Goal: Information Seeking & Learning: Find specific fact

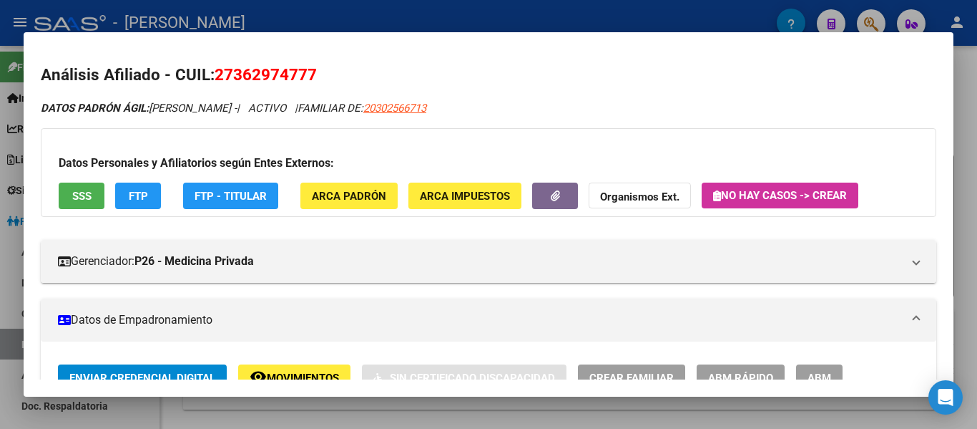
click at [487, 26] on div at bounding box center [488, 214] width 977 height 429
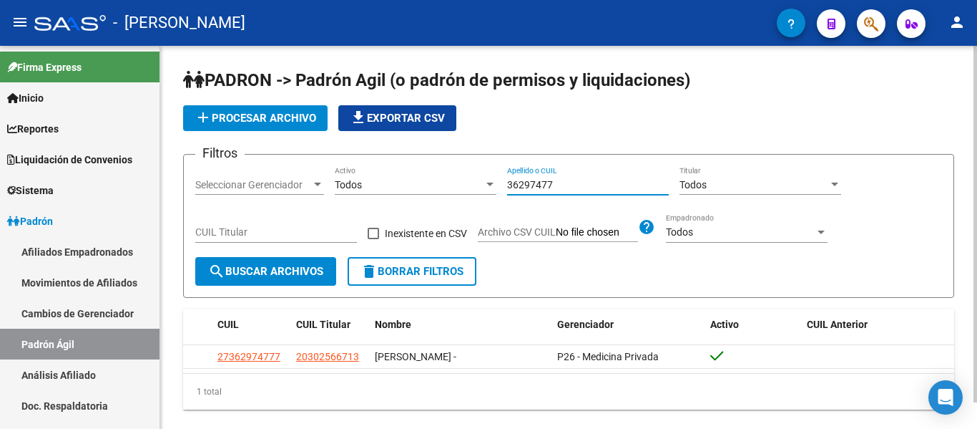
drag, startPoint x: 573, startPoint y: 184, endPoint x: 501, endPoint y: 176, distance: 72.7
click at [502, 176] on div "Filtros Seleccionar Gerenciador Seleccionar Gerenciador Todos Activo 36297477 A…" at bounding box center [568, 211] width 747 height 91
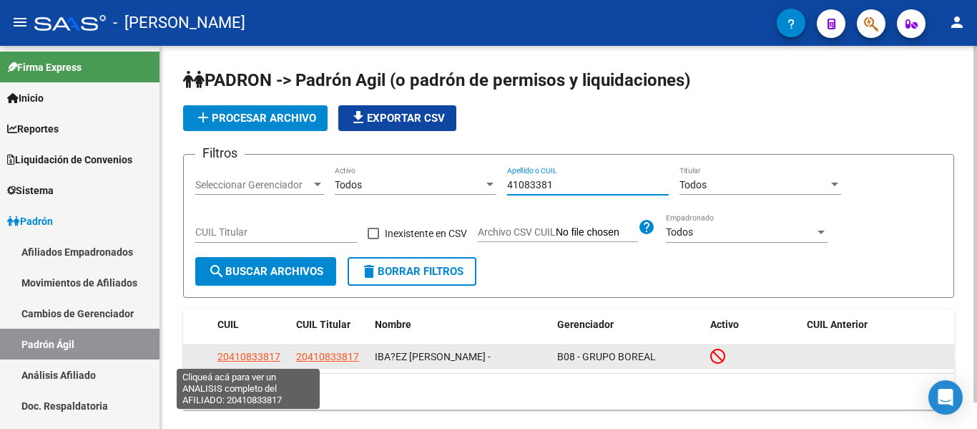
type input "41083381"
click at [234, 355] on span "20410833817" at bounding box center [249, 356] width 63 height 11
type textarea "20410833817"
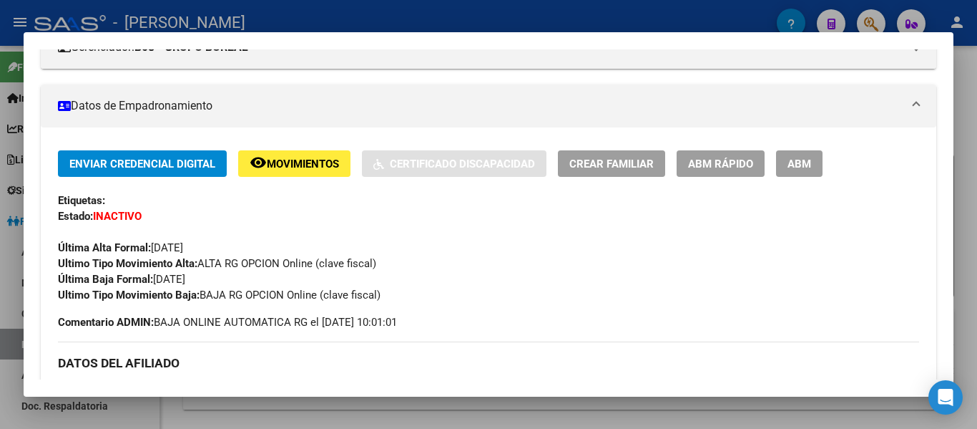
scroll to position [215, 0]
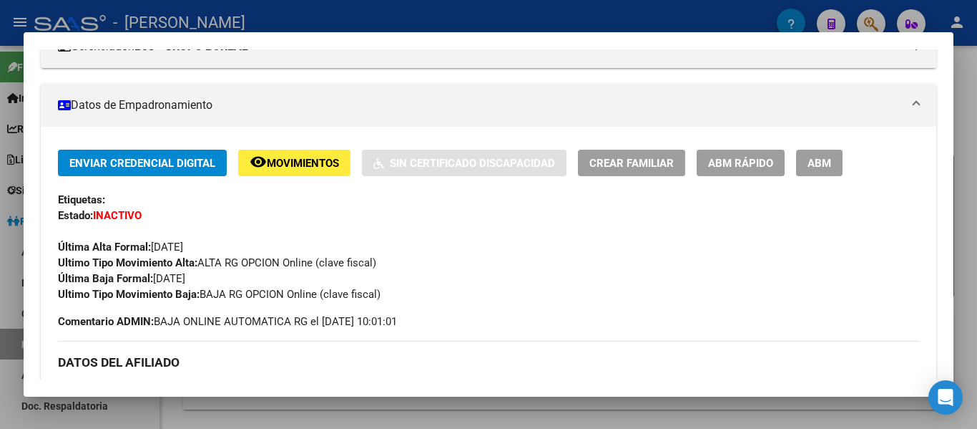
click at [443, 19] on div at bounding box center [488, 214] width 977 height 429
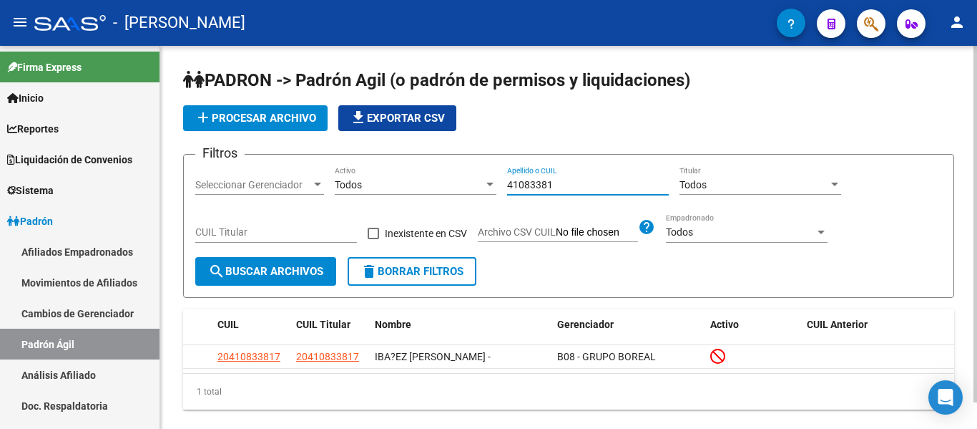
drag, startPoint x: 595, startPoint y: 188, endPoint x: 482, endPoint y: 190, distance: 113.1
click at [482, 190] on div "Filtros Seleccionar Gerenciador Seleccionar Gerenciador Todos Activo 41083381 A…" at bounding box center [568, 211] width 747 height 91
type input "34756191"
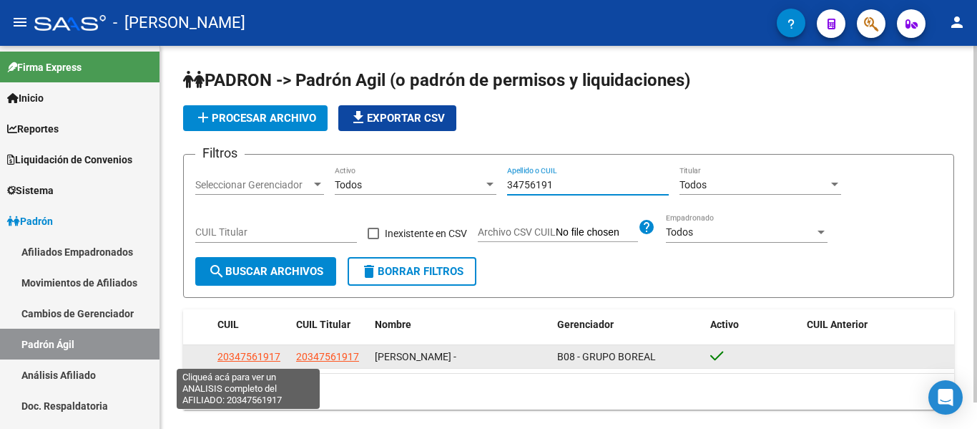
click at [261, 353] on span "20347561917" at bounding box center [249, 356] width 63 height 11
type textarea "20347561917"
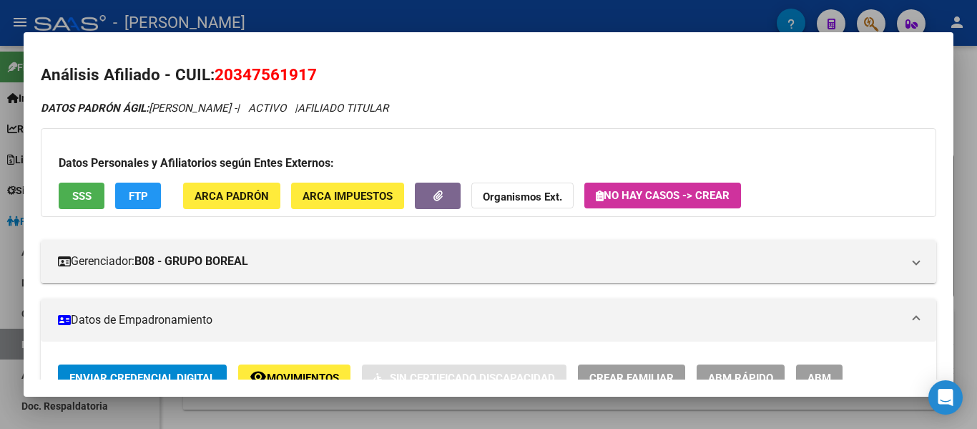
click at [285, 18] on div at bounding box center [488, 214] width 977 height 429
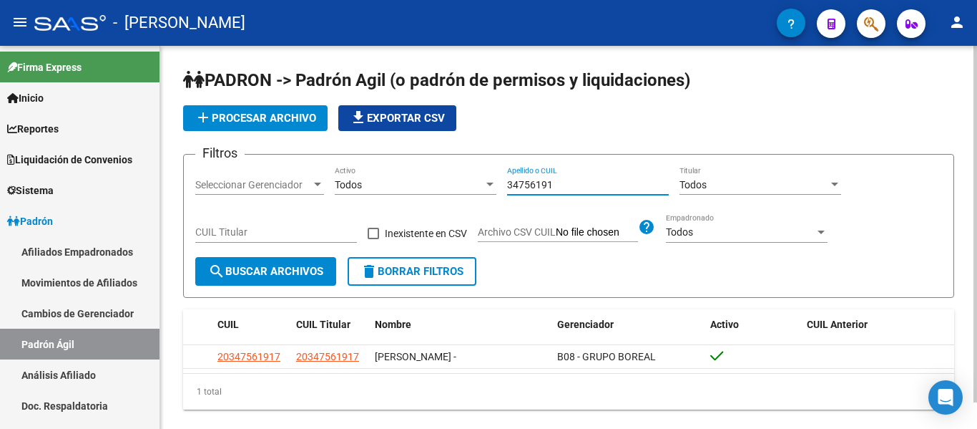
drag, startPoint x: 578, startPoint y: 187, endPoint x: 477, endPoint y: 179, distance: 102.0
click at [477, 179] on div "Filtros Seleccionar Gerenciador Seleccionar Gerenciador Todos Activo 34756191 A…" at bounding box center [568, 211] width 747 height 91
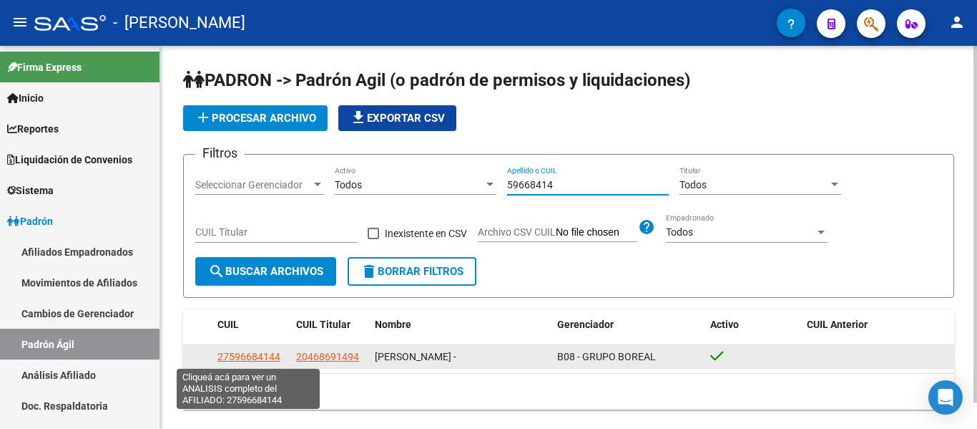
type input "59668414"
click at [270, 357] on span "27596684144" at bounding box center [249, 356] width 63 height 11
type textarea "27596684144"
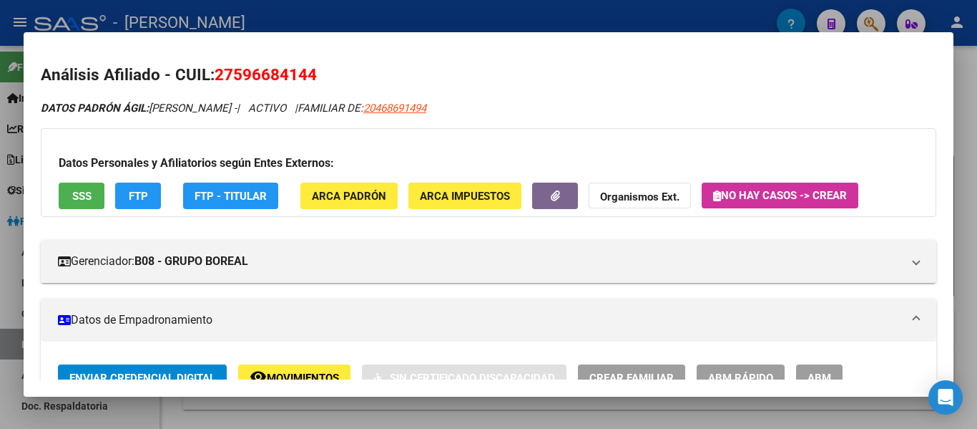
click at [380, 21] on div at bounding box center [488, 214] width 977 height 429
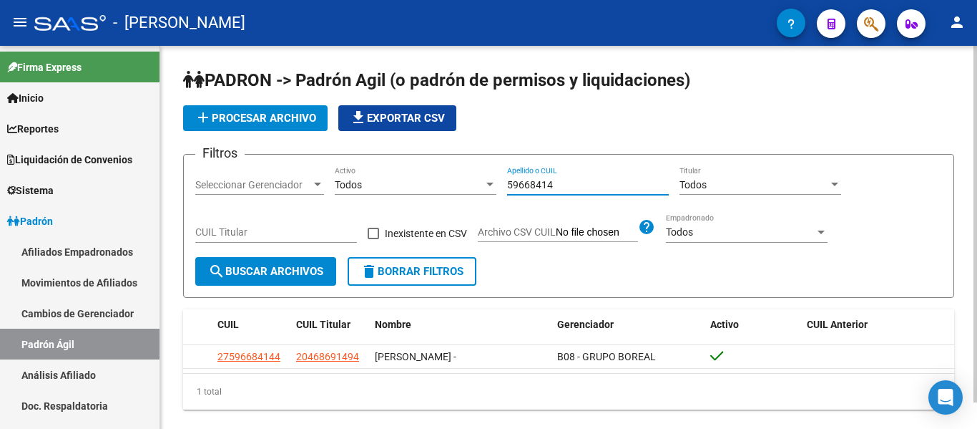
drag, startPoint x: 574, startPoint y: 184, endPoint x: 452, endPoint y: 167, distance: 123.6
click at [452, 167] on div "Filtros Seleccionar Gerenciador Seleccionar Gerenciador Todos Activo 59668414 A…" at bounding box center [568, 211] width 747 height 91
drag, startPoint x: 572, startPoint y: 185, endPoint x: 490, endPoint y: 197, distance: 83.2
click at [490, 197] on div "Filtros Seleccionar Gerenciador Seleccionar Gerenciador Todos Activo 70030658 A…" at bounding box center [568, 211] width 747 height 91
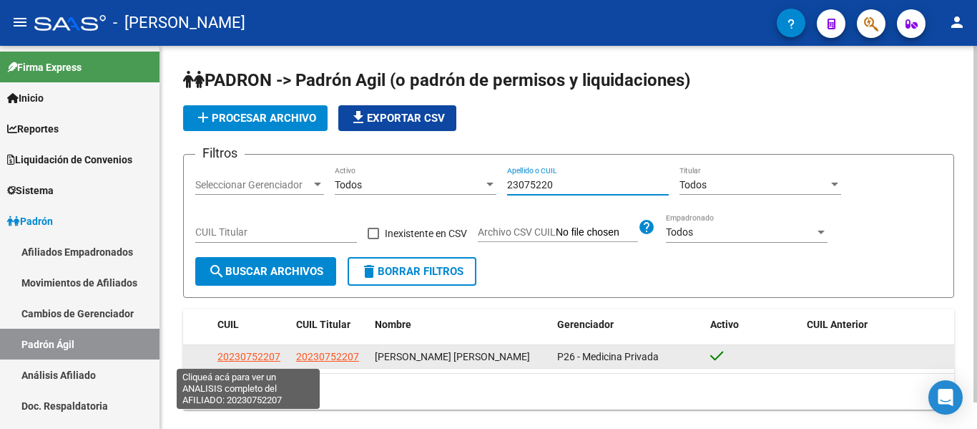
type input "23075220"
click at [243, 358] on span "20230752207" at bounding box center [249, 356] width 63 height 11
type textarea "20230752207"
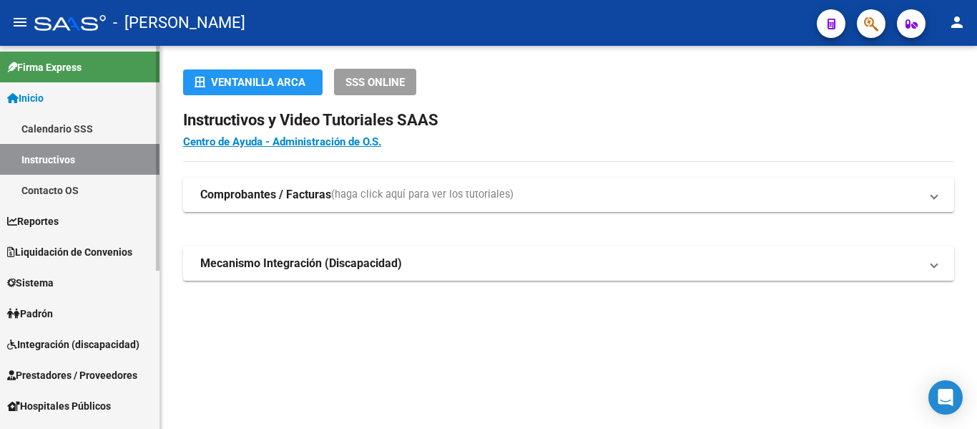
click at [69, 305] on link "Padrón" at bounding box center [80, 313] width 160 height 31
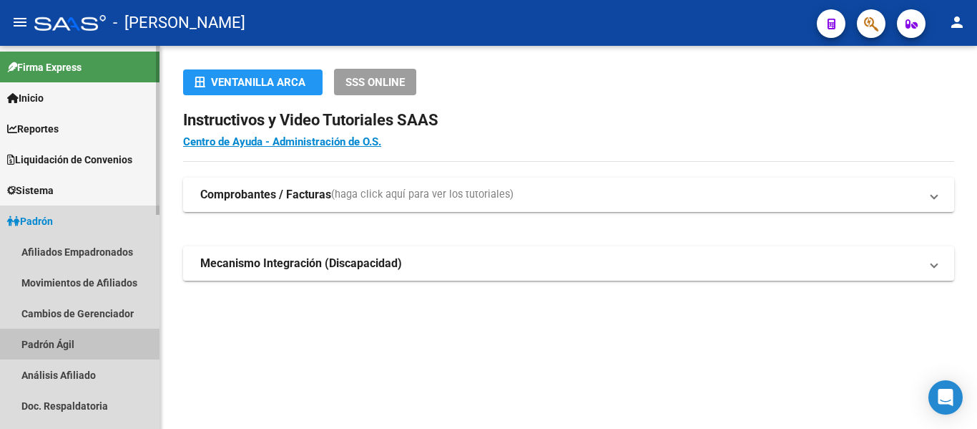
click at [86, 349] on link "Padrón Ágil" at bounding box center [80, 343] width 160 height 31
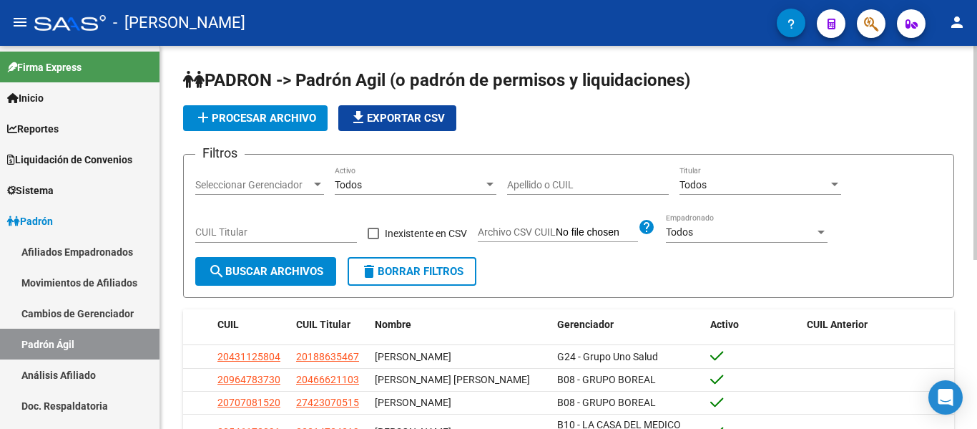
click at [547, 177] on div "Apellido o CUIL" at bounding box center [588, 180] width 162 height 29
type input "5"
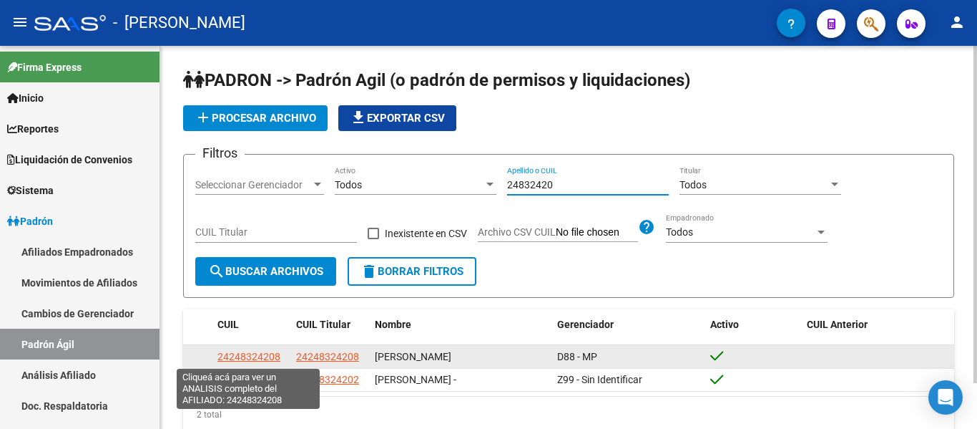
type input "24832420"
click at [257, 354] on span "24248324208" at bounding box center [249, 356] width 63 height 11
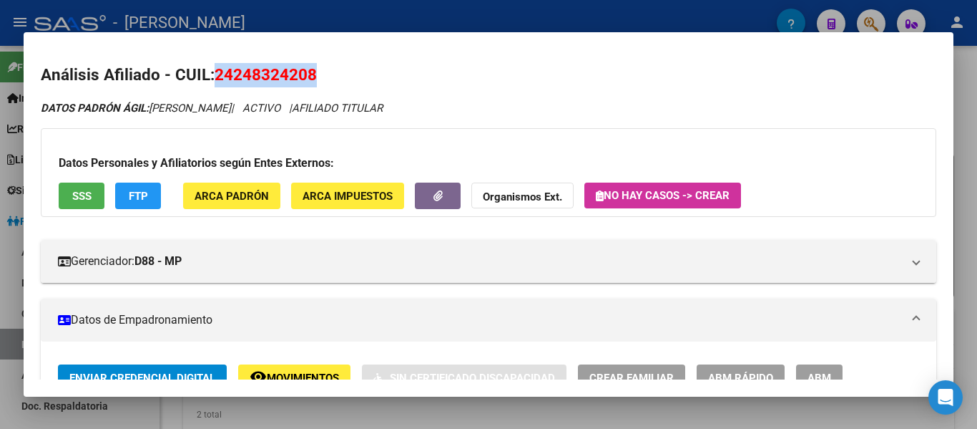
drag, startPoint x: 216, startPoint y: 72, endPoint x: 329, endPoint y: 77, distance: 113.2
click at [329, 77] on h2 "Análisis Afiliado - CUIL: 24248324208" at bounding box center [489, 75] width 896 height 24
copy span "24248324208"
